Goal: Information Seeking & Learning: Understand process/instructions

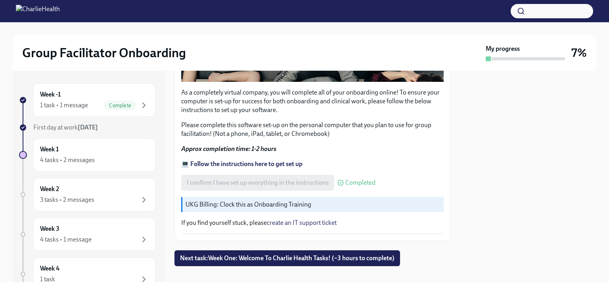
scroll to position [266, 0]
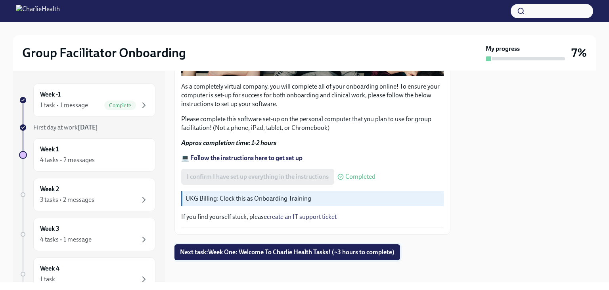
click at [324, 248] on span "Next task : Week One: Welcome To Charlie Health Tasks! (~3 hours to complete)" at bounding box center [287, 252] width 215 height 8
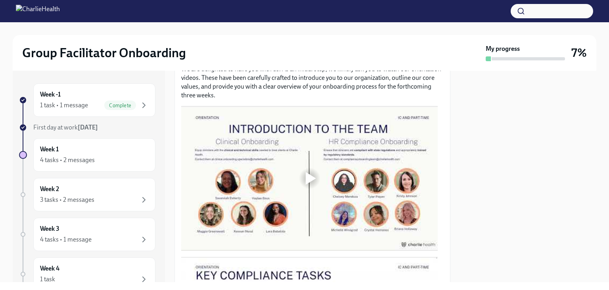
scroll to position [397, 0]
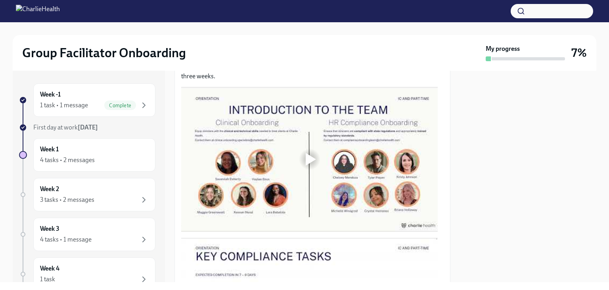
click at [307, 154] on div at bounding box center [311, 159] width 10 height 13
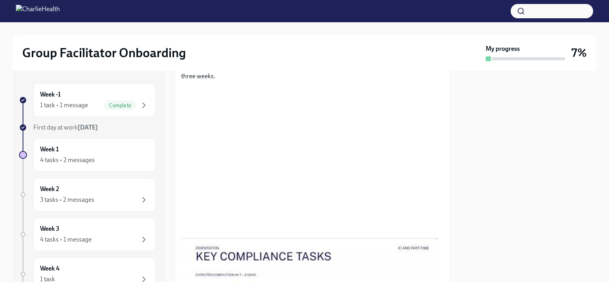
click at [413, 43] on div "Group Facilitator Onboarding My progress 7%" at bounding box center [305, 53] width 584 height 36
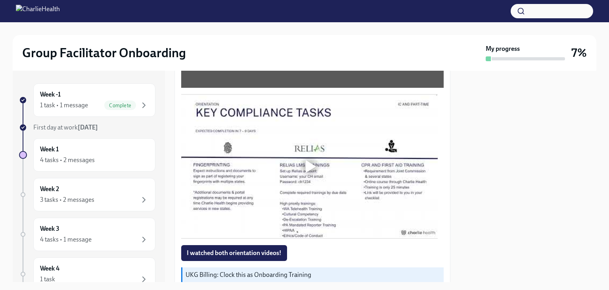
scroll to position [555, 0]
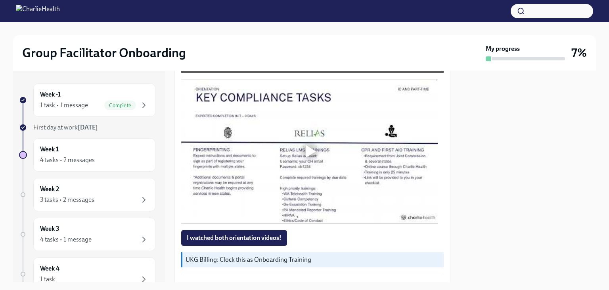
click at [312, 151] on div at bounding box center [311, 151] width 10 height 13
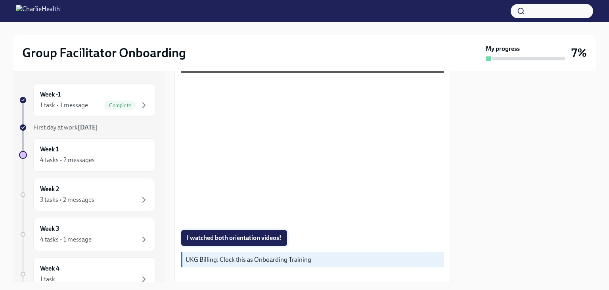
click at [248, 234] on span "I watched both orientation videos!" at bounding box center [234, 238] width 95 height 8
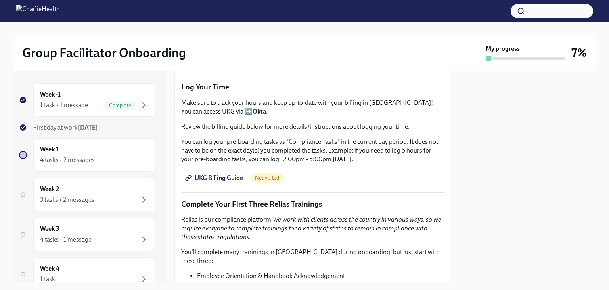
scroll to position [714, 0]
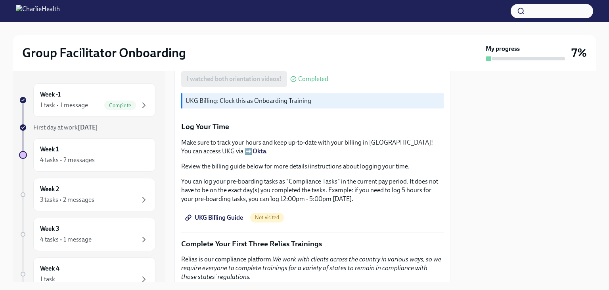
click at [230, 213] on span "UKG Billing Guide" at bounding box center [215, 217] width 56 height 8
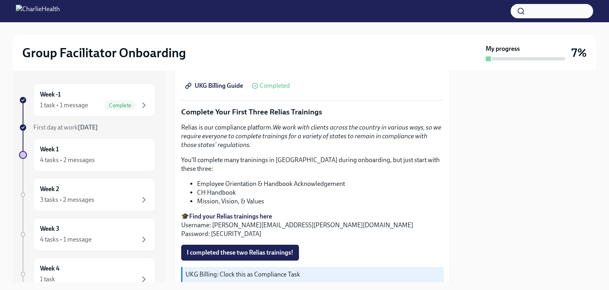
scroll to position [833, 0]
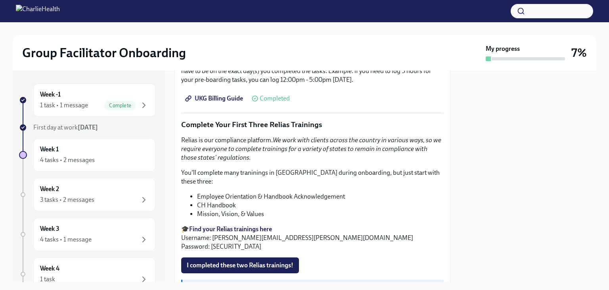
click at [259, 225] on strong "Find your Relias trainings here" at bounding box center [230, 229] width 83 height 8
drag, startPoint x: 331, startPoint y: 227, endPoint x: 212, endPoint y: 224, distance: 119.4
click at [212, 225] on p "🎓 Find your Relias trainings here Username: [PERSON_NAME][EMAIL_ADDRESS][PERSON…" at bounding box center [312, 238] width 263 height 26
copy p "[EMAIL_ADDRESS][PERSON_NAME][DOMAIN_NAME]"
drag, startPoint x: 259, startPoint y: 237, endPoint x: 210, endPoint y: 235, distance: 48.8
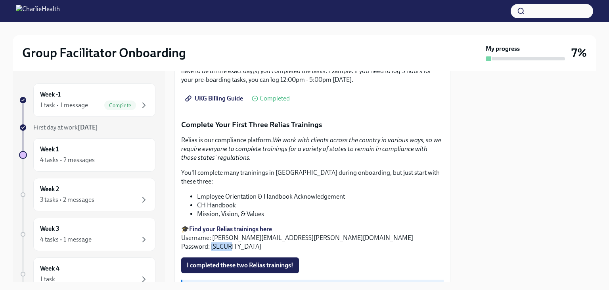
click at [210, 235] on p "🎓 Find your Relias trainings here Username: [PERSON_NAME][EMAIL_ADDRESS][PERSON…" at bounding box center [312, 238] width 263 height 26
copy p "ch1234"
drag, startPoint x: 316, startPoint y: 222, endPoint x: 212, endPoint y: 226, distance: 103.6
click at [212, 226] on p "🎓 Find your Relias trainings here Username: [PERSON_NAME][EMAIL_ADDRESS][PERSON…" at bounding box center [312, 238] width 263 height 26
copy p "[EMAIL_ADDRESS][PERSON_NAME][DOMAIN_NAME]"
